Goal: Download file/media

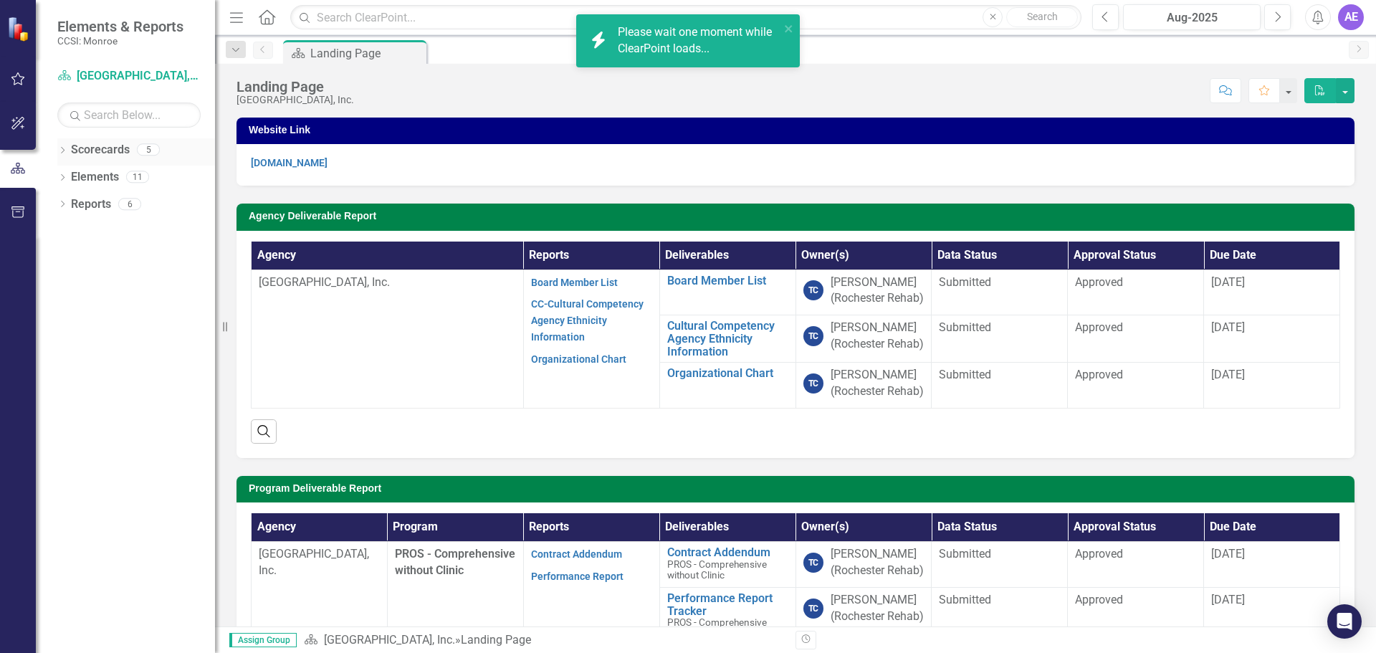
click at [60, 148] on icon "Dropdown" at bounding box center [62, 152] width 10 height 8
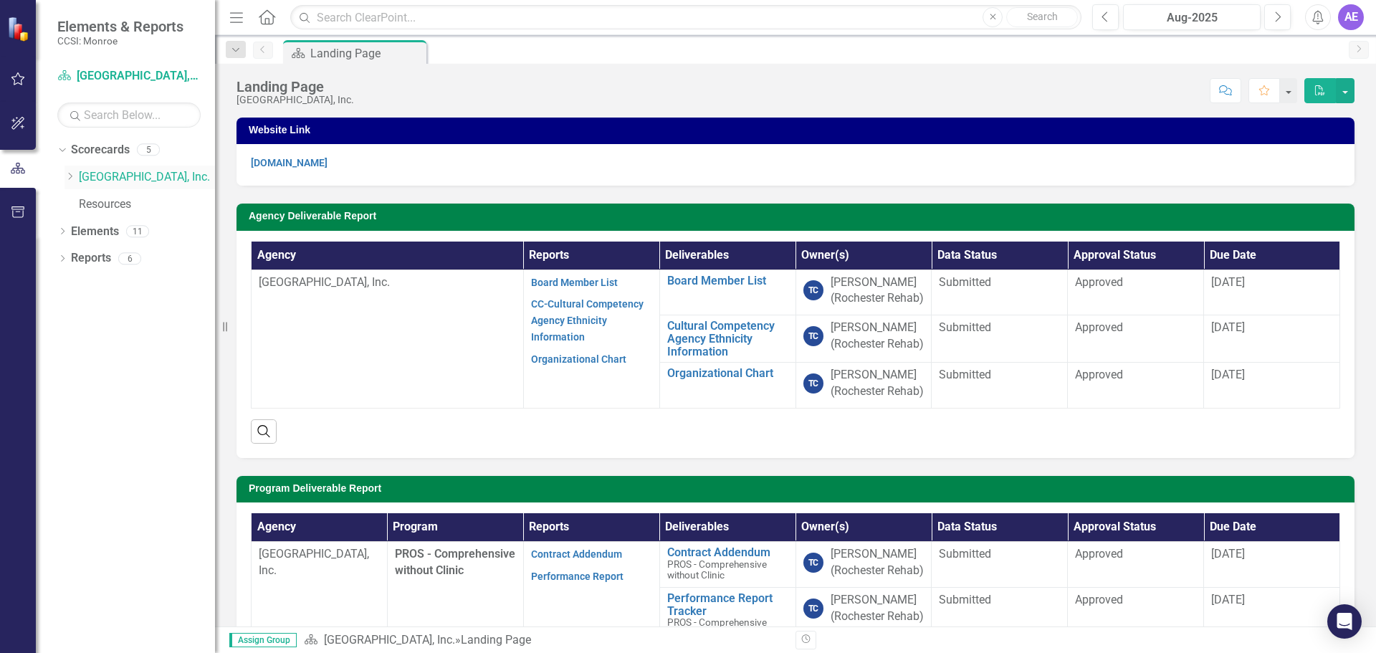
click at [71, 177] on icon "Dropdown" at bounding box center [69, 176] width 11 height 9
click at [86, 199] on icon "Dropdown" at bounding box center [84, 203] width 11 height 9
click at [175, 226] on link "PROS - Comprehensive without Clinic (7340)" at bounding box center [160, 232] width 107 height 16
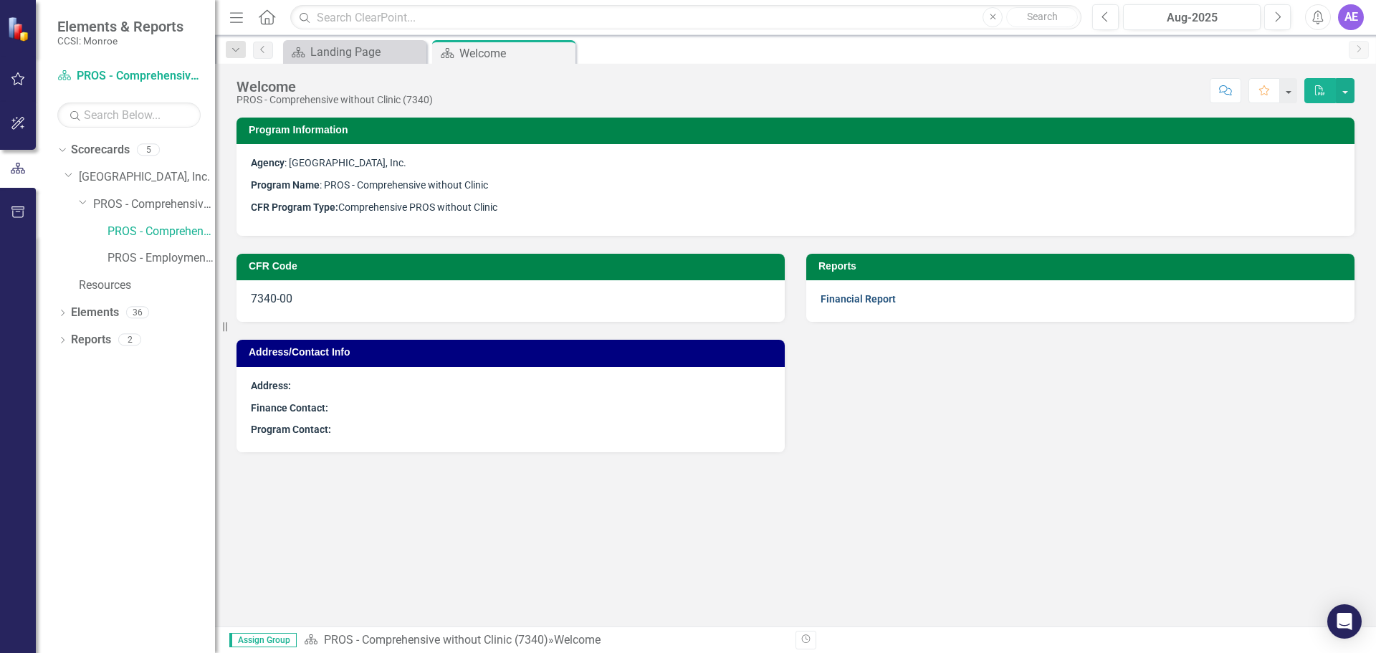
click at [885, 298] on link "Financial Report" at bounding box center [857, 298] width 75 height 11
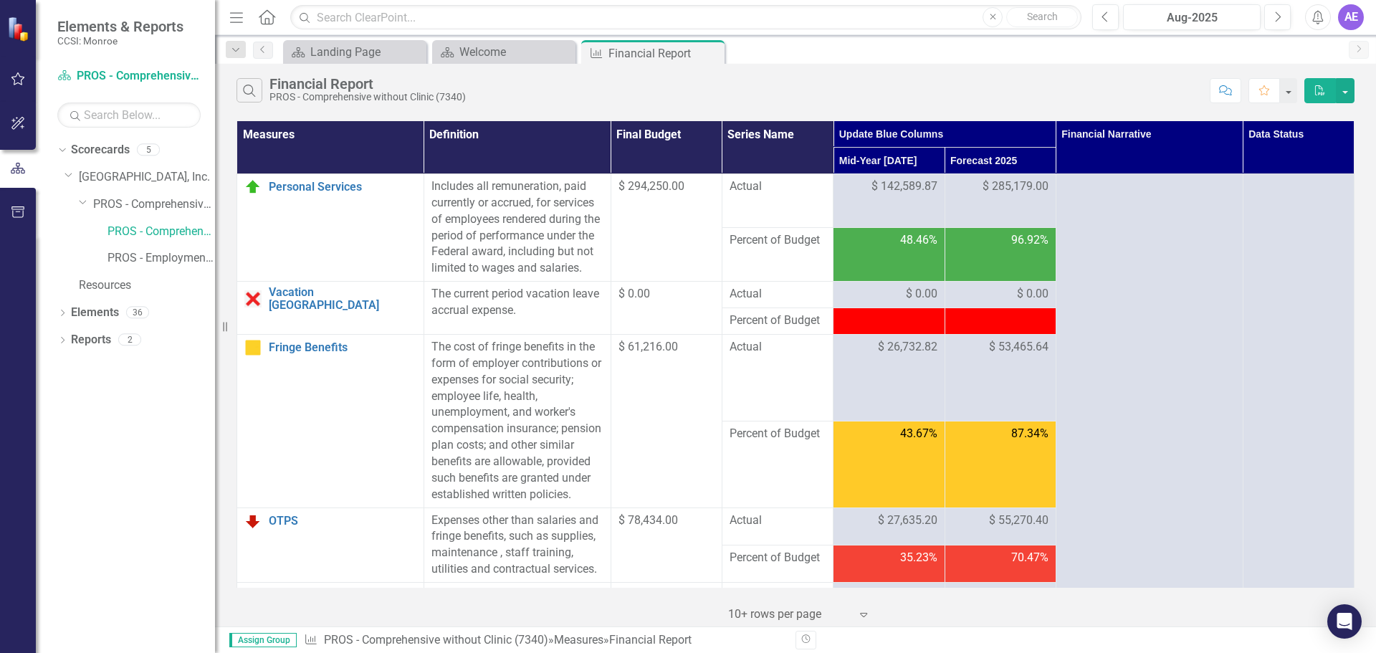
click at [1264, 147] on th "Data Status" at bounding box center [1298, 147] width 111 height 53
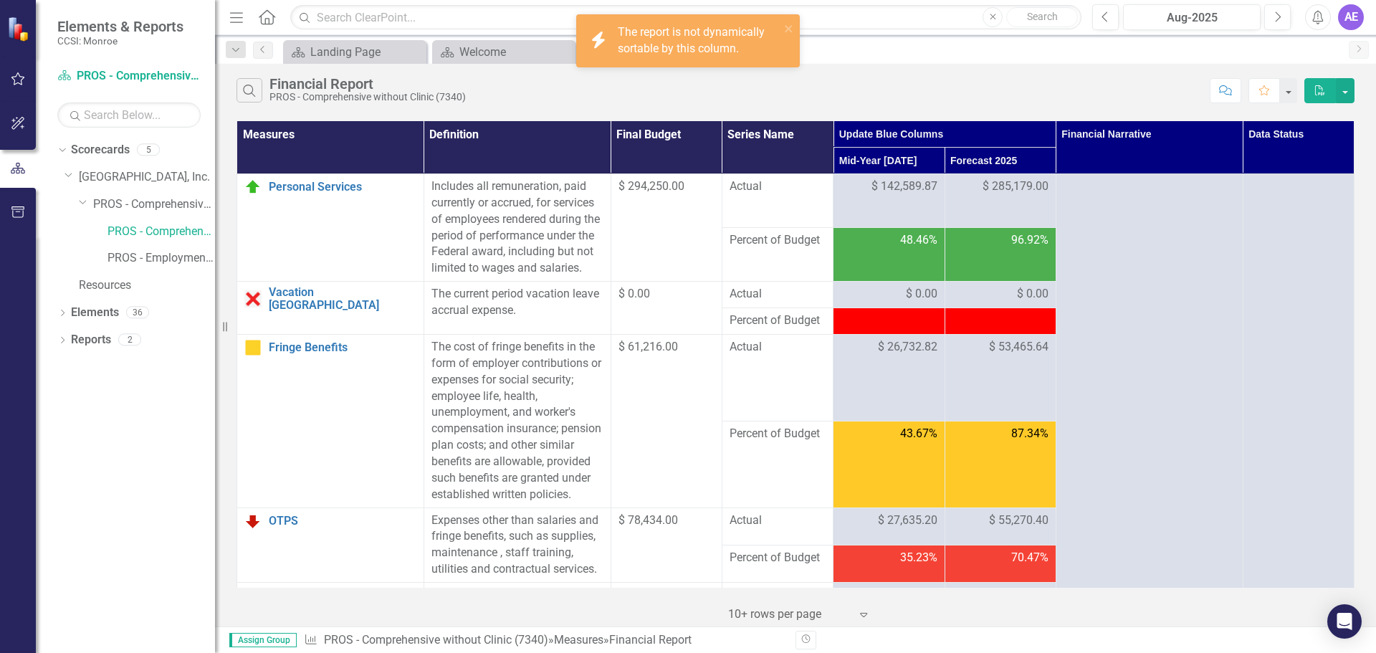
click at [1258, 134] on th "Data Status" at bounding box center [1298, 147] width 111 height 53
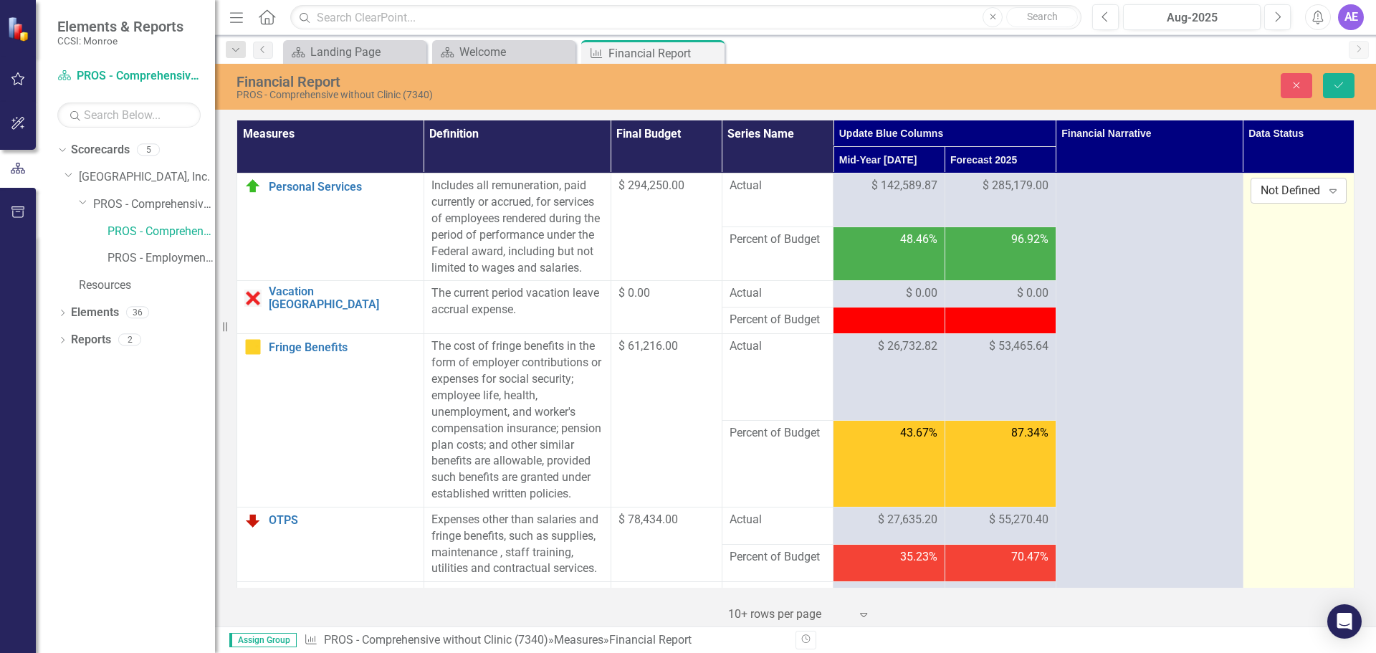
click at [1288, 187] on div "Not Defined" at bounding box center [1290, 191] width 61 height 16
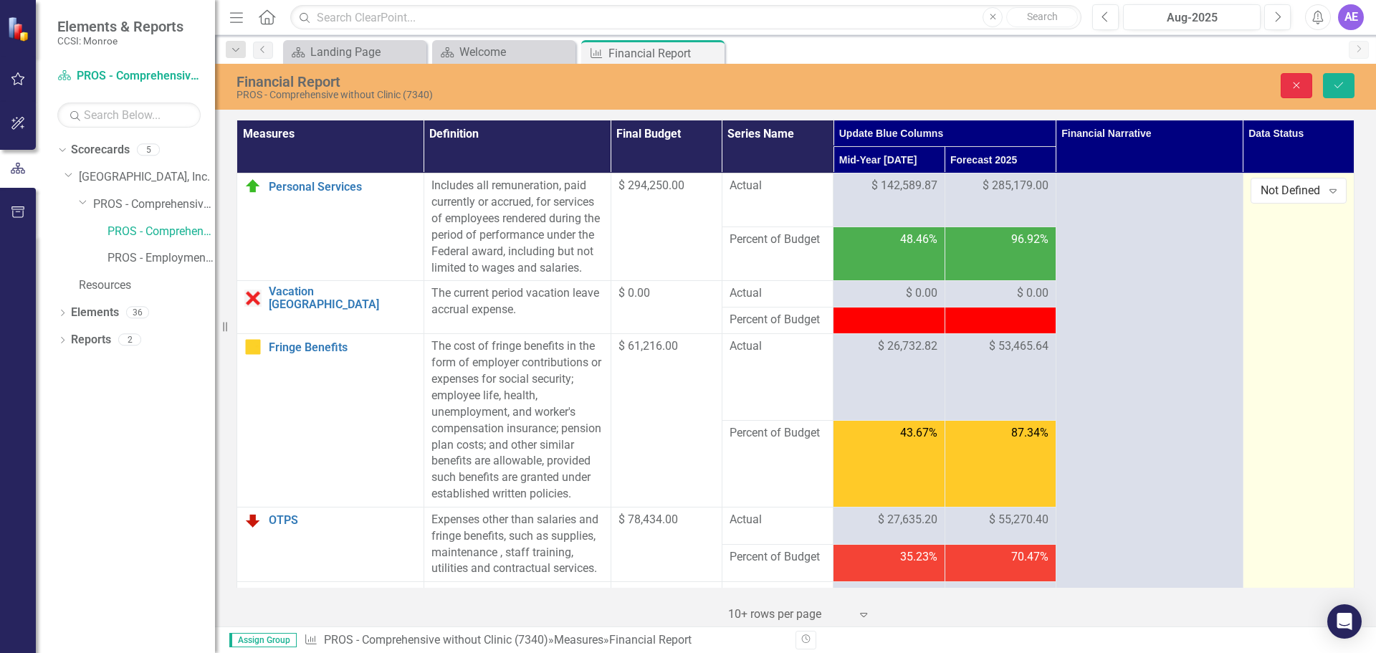
click at [1289, 81] on button "Close" at bounding box center [1297, 85] width 32 height 25
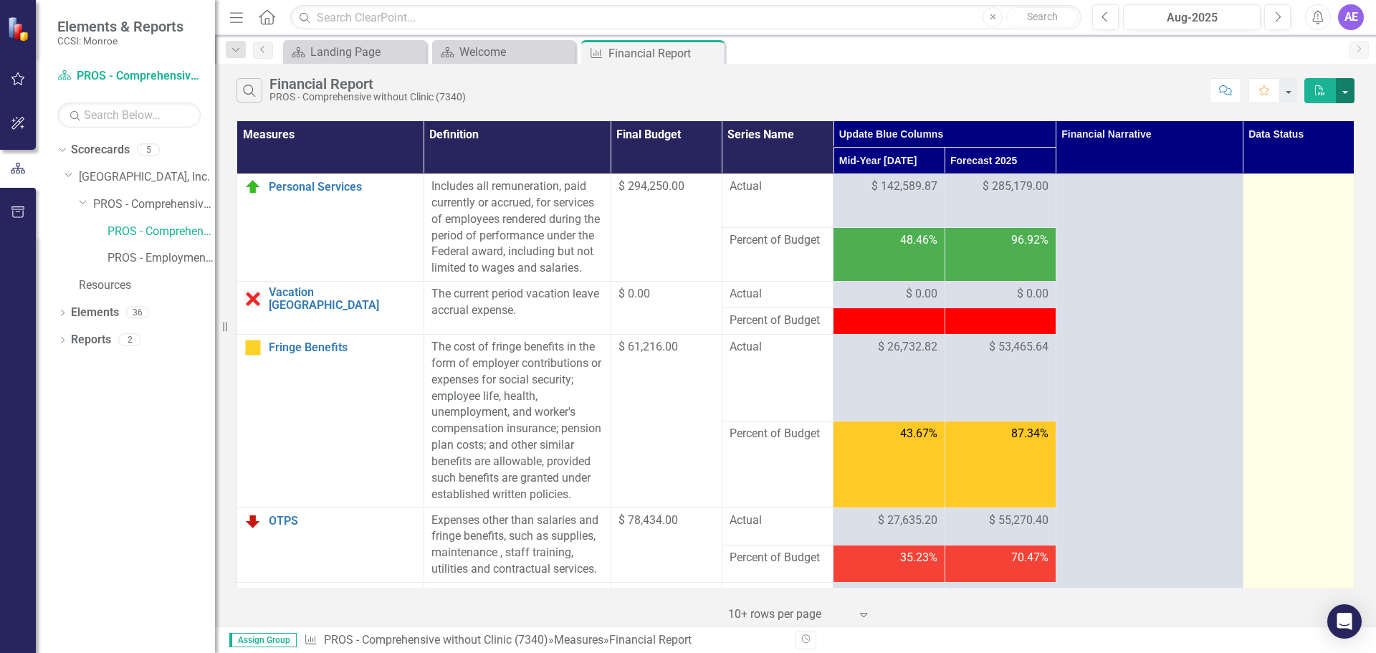
click at [1350, 93] on button "button" at bounding box center [1345, 90] width 19 height 25
click at [1314, 149] on link "Excel Export to Excel" at bounding box center [1296, 143] width 113 height 27
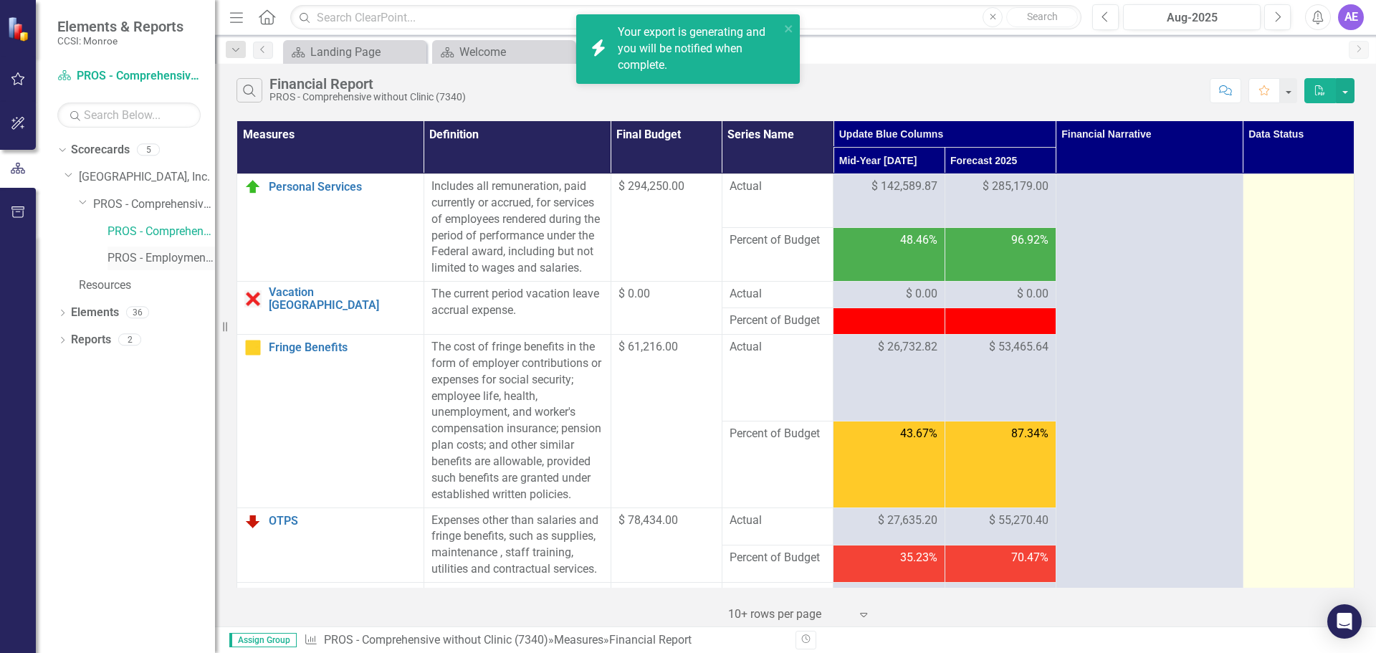
click at [122, 255] on link "PROS - Employment Initiative (8350)" at bounding box center [160, 258] width 107 height 16
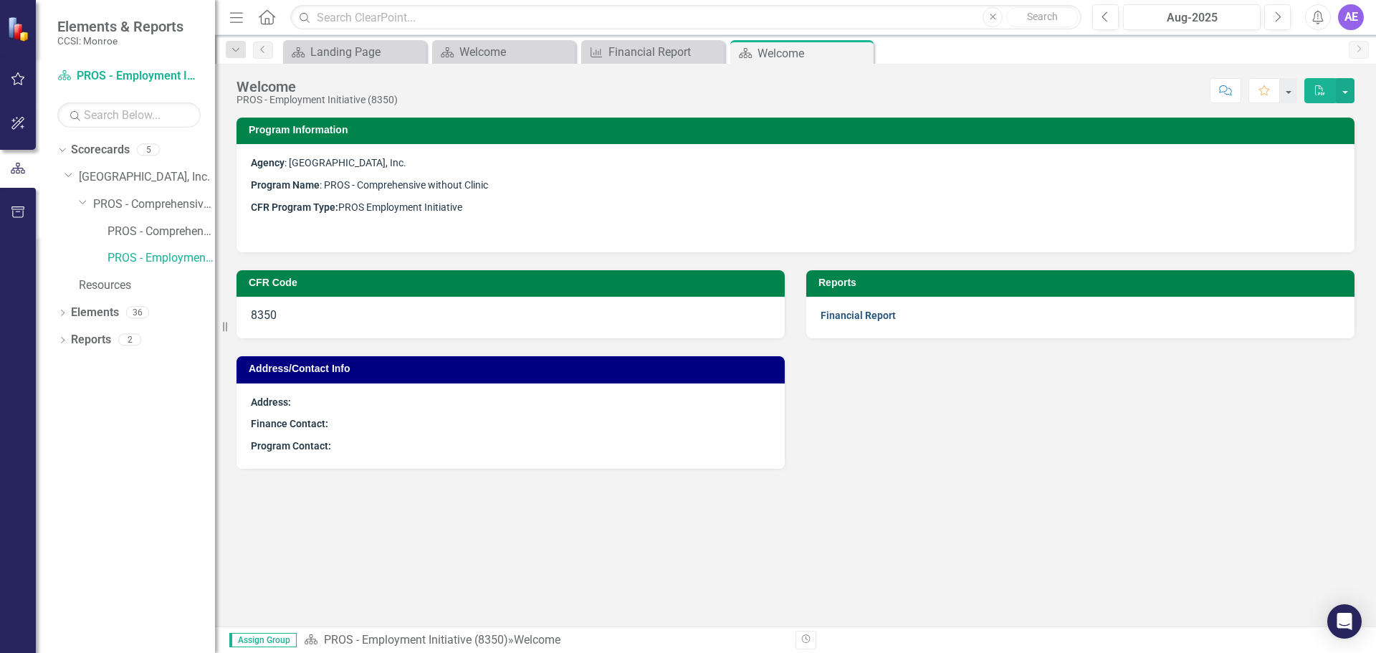
click at [831, 312] on link "Financial Report" at bounding box center [857, 315] width 75 height 11
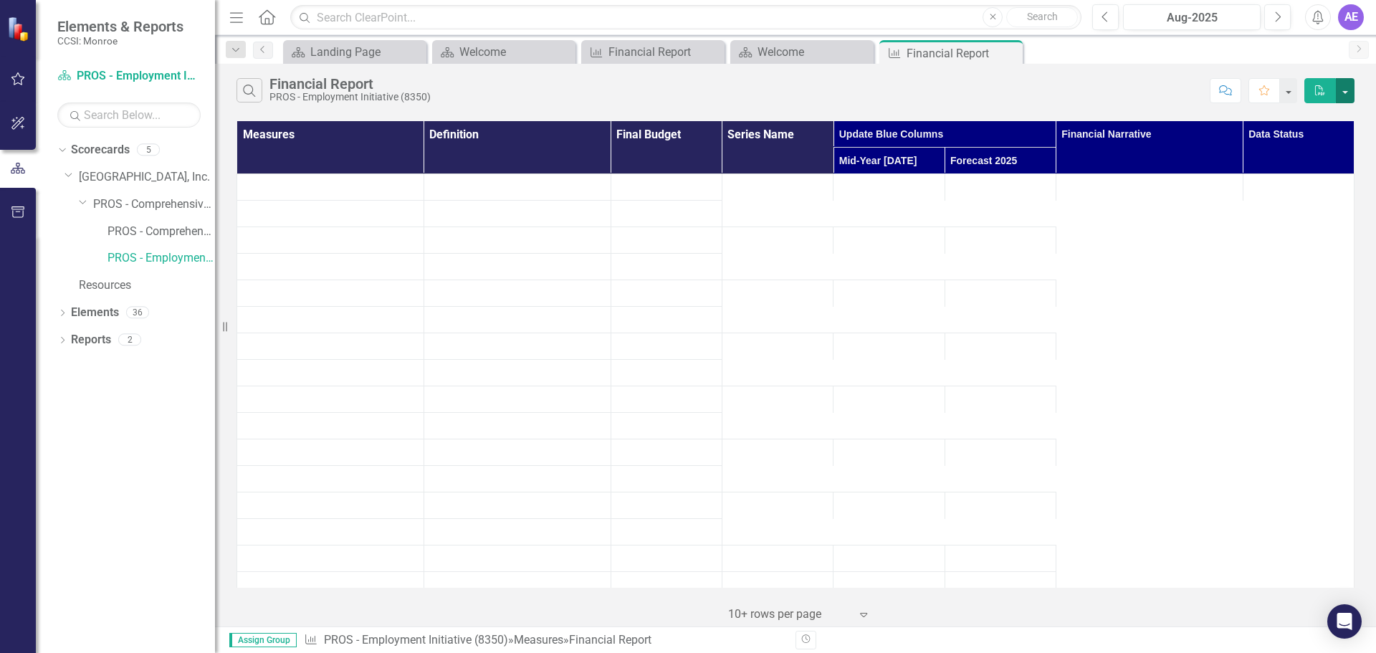
click at [1346, 90] on button "button" at bounding box center [1345, 90] width 19 height 25
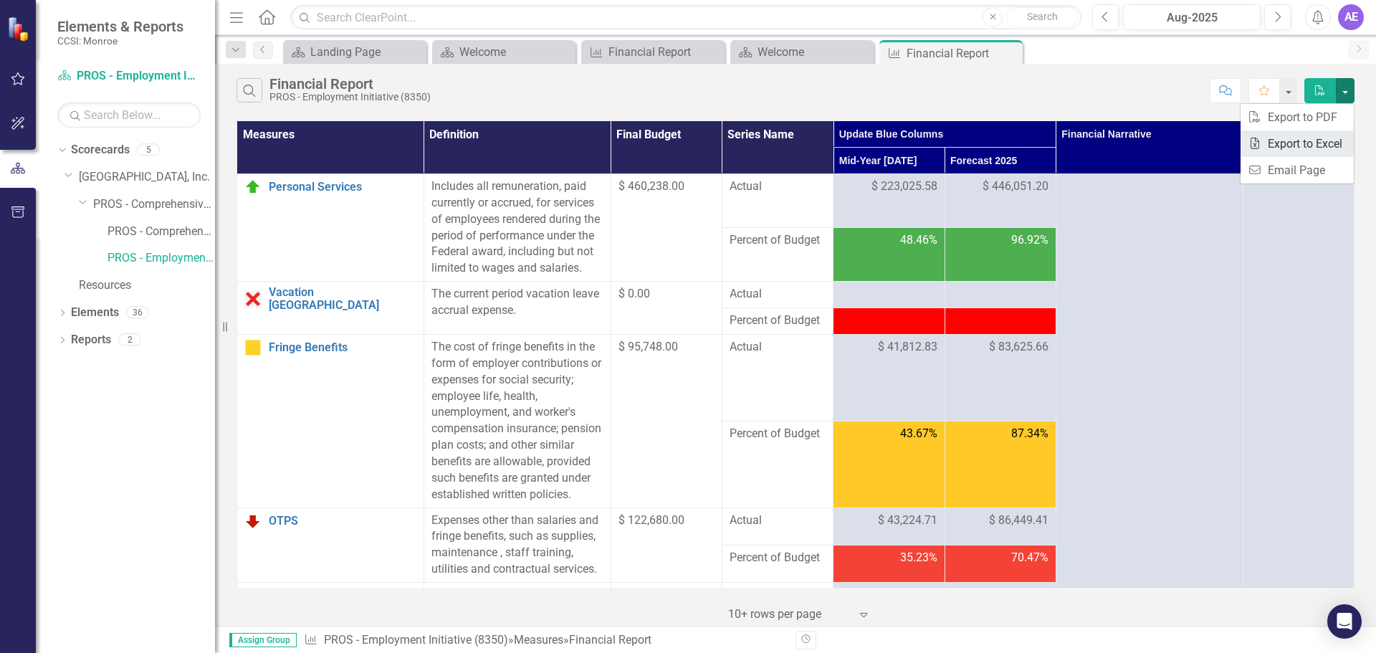
click at [1319, 143] on link "Excel Export to Excel" at bounding box center [1296, 143] width 113 height 27
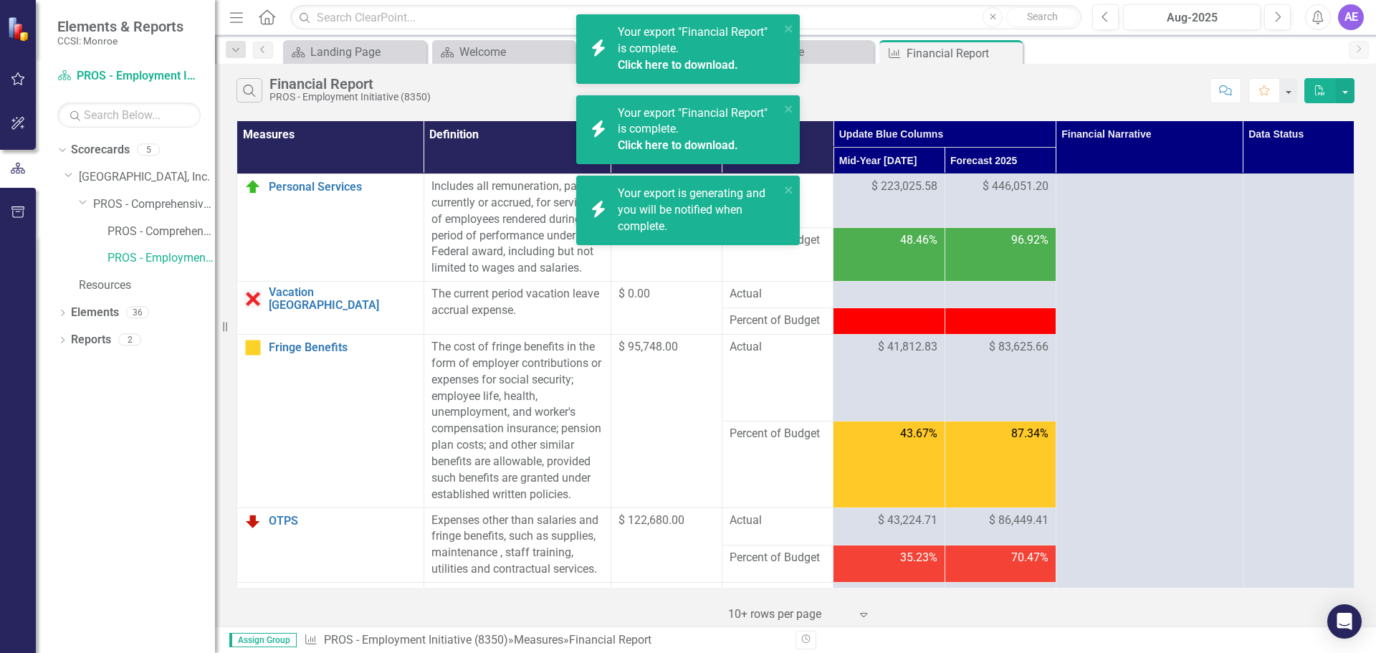
click at [668, 113] on span "Your export "Financial Report" is complete. Click here to download." at bounding box center [697, 130] width 158 height 49
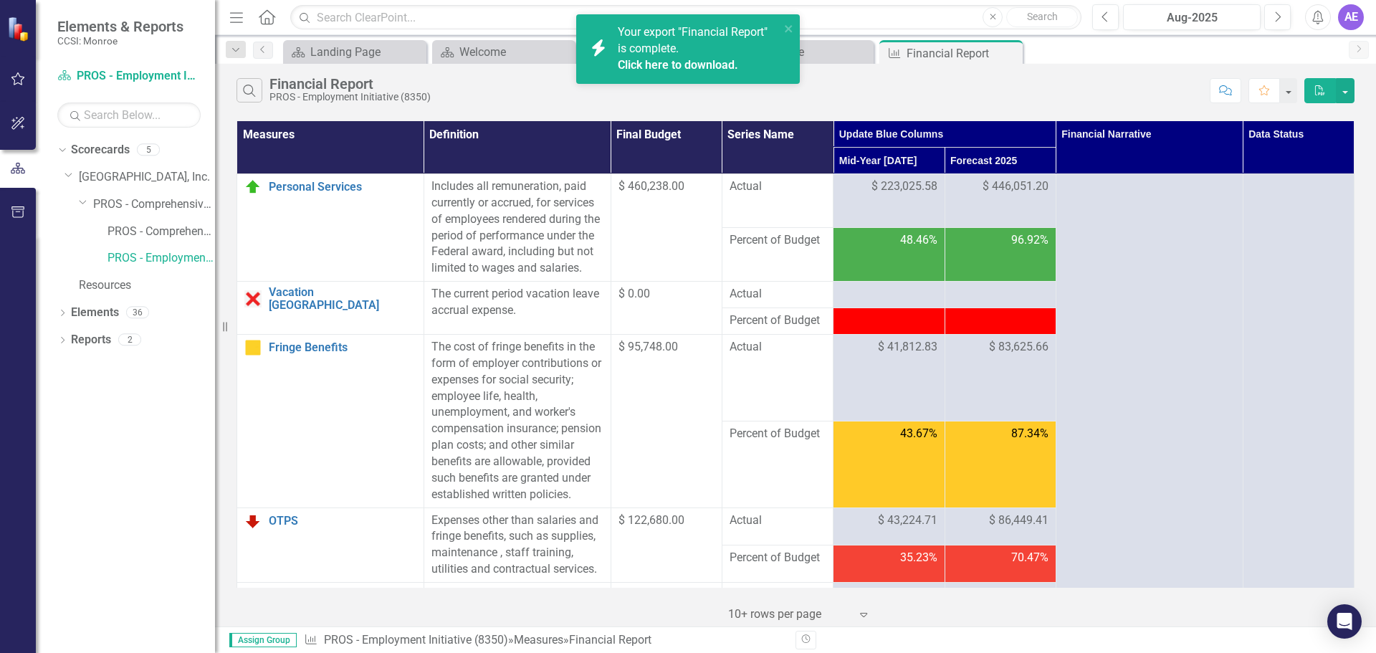
click at [707, 52] on div "Your export "Financial Report" is complete. Click here to download." at bounding box center [699, 48] width 162 height 49
